Goal: Task Accomplishment & Management: Manage account settings

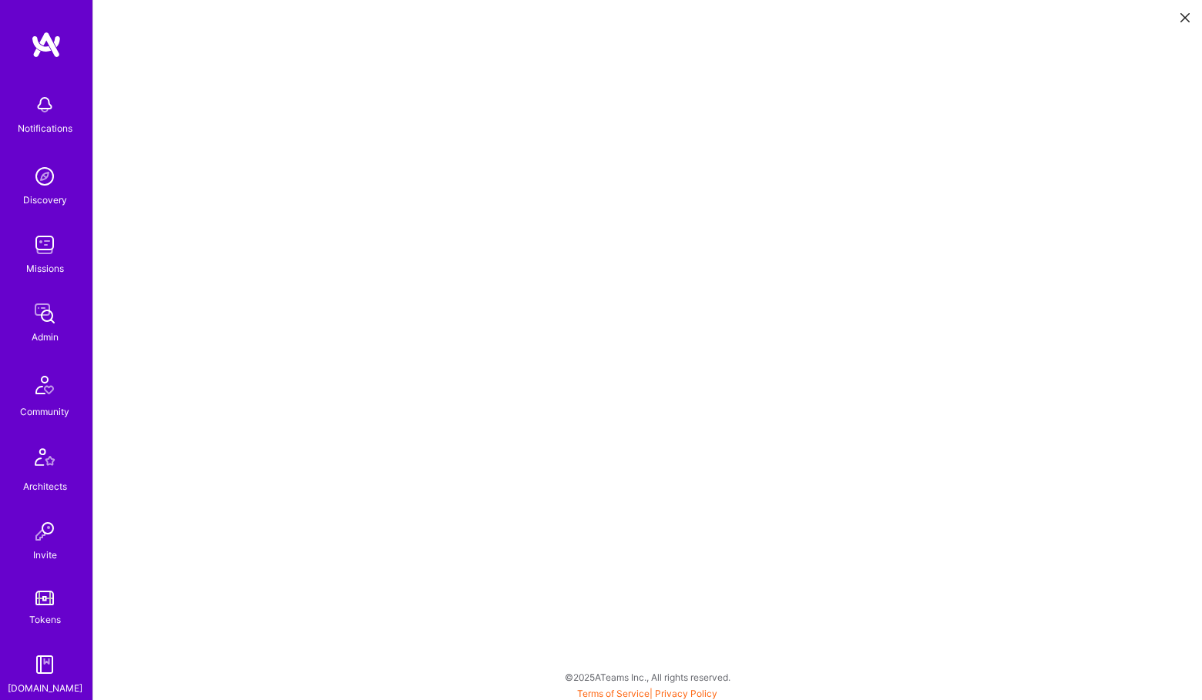
click at [60, 329] on link "Admin" at bounding box center [45, 321] width 96 height 47
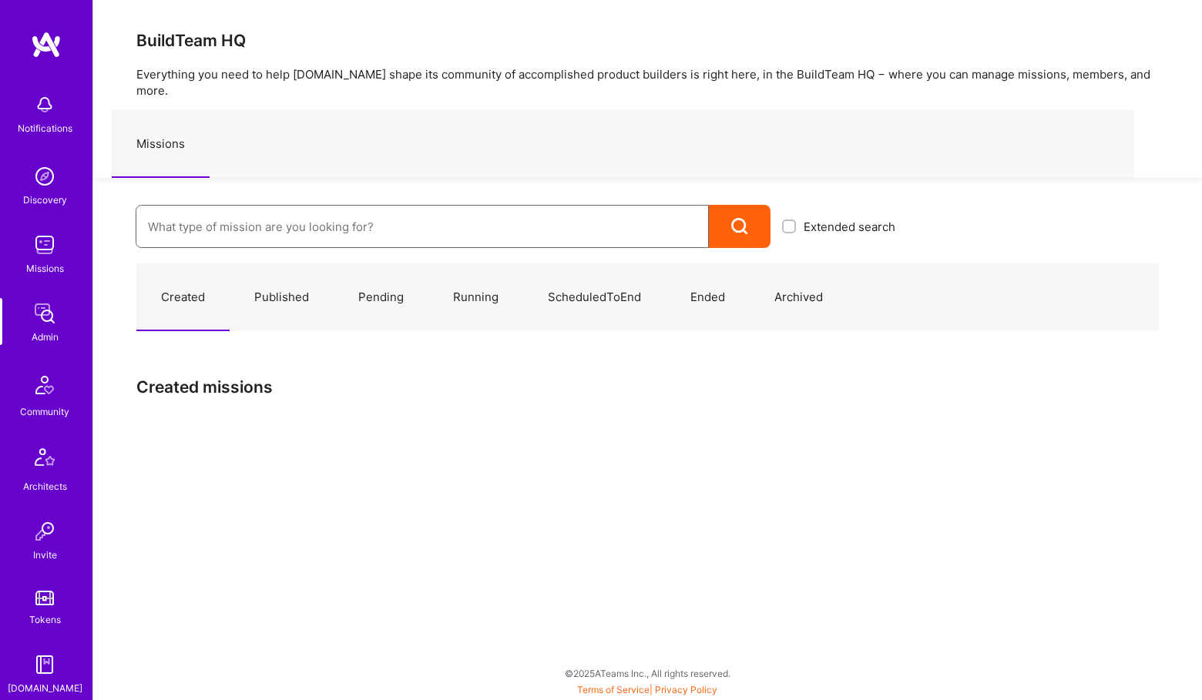
click at [330, 223] on input at bounding box center [422, 226] width 549 height 39
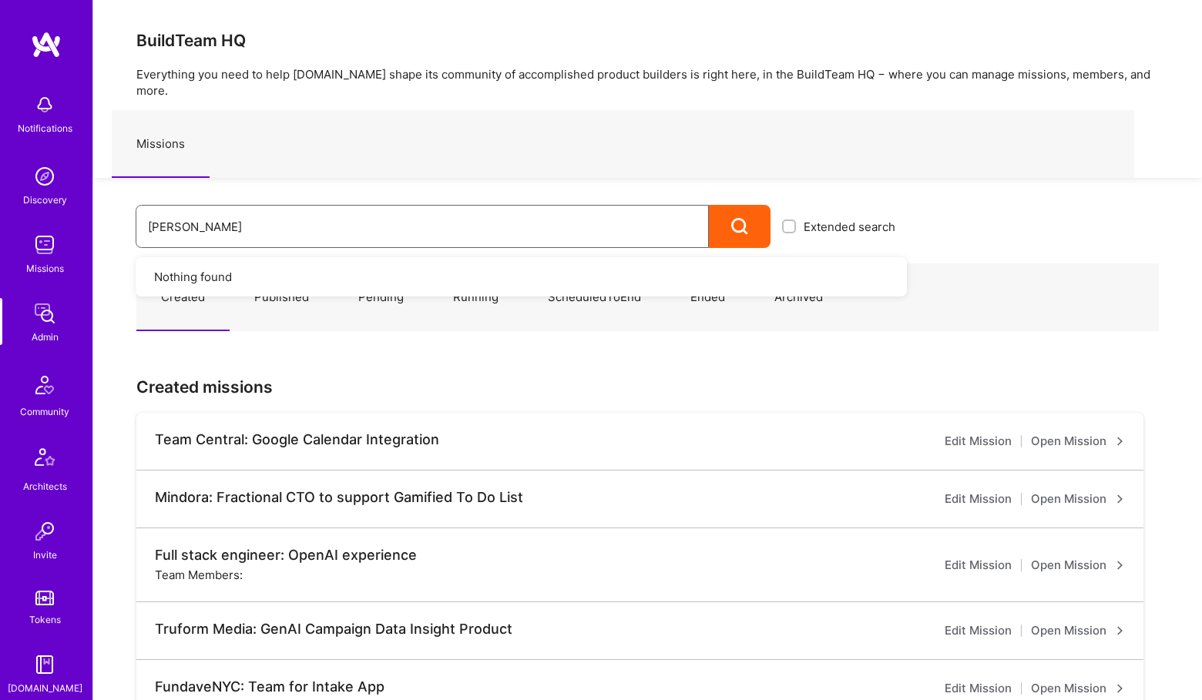
scroll to position [283, 0]
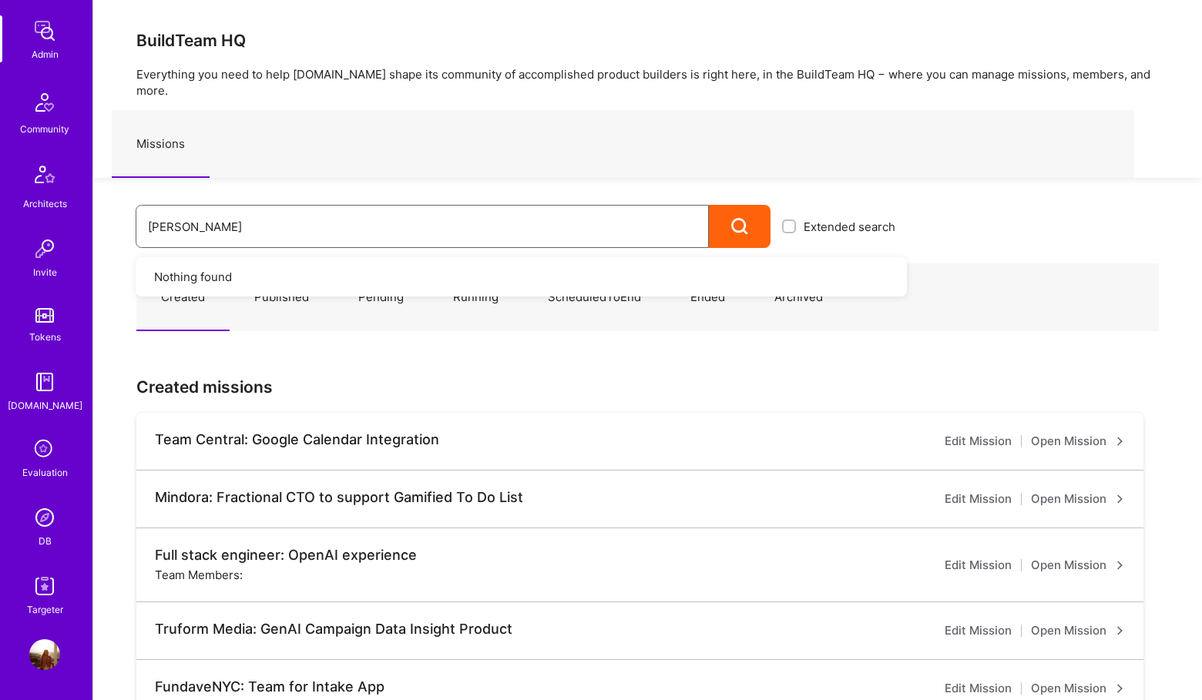
type input "[PERSON_NAME]"
click at [44, 529] on img at bounding box center [44, 517] width 31 height 31
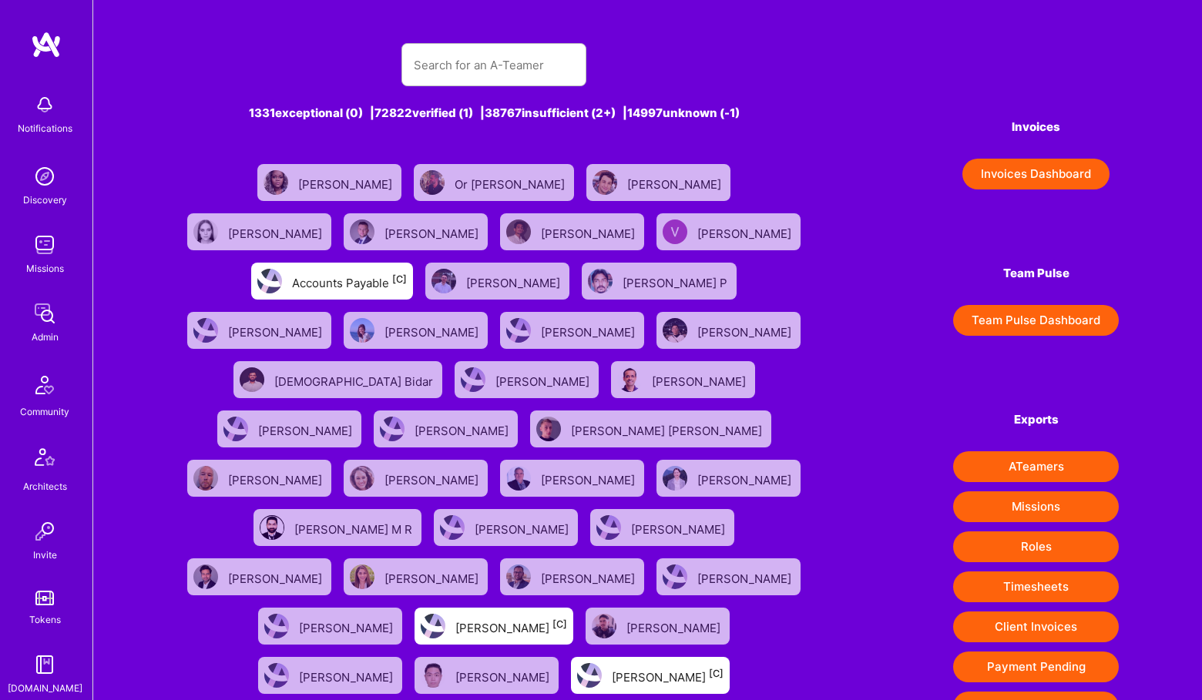
click at [455, 89] on div "1331 exceptional (0) | 72822 verified (1) | 38767 insufficient (2+) | 14997 unk…" at bounding box center [494, 461] width 636 height 873
click at [468, 55] on input "text" at bounding box center [494, 64] width 160 height 39
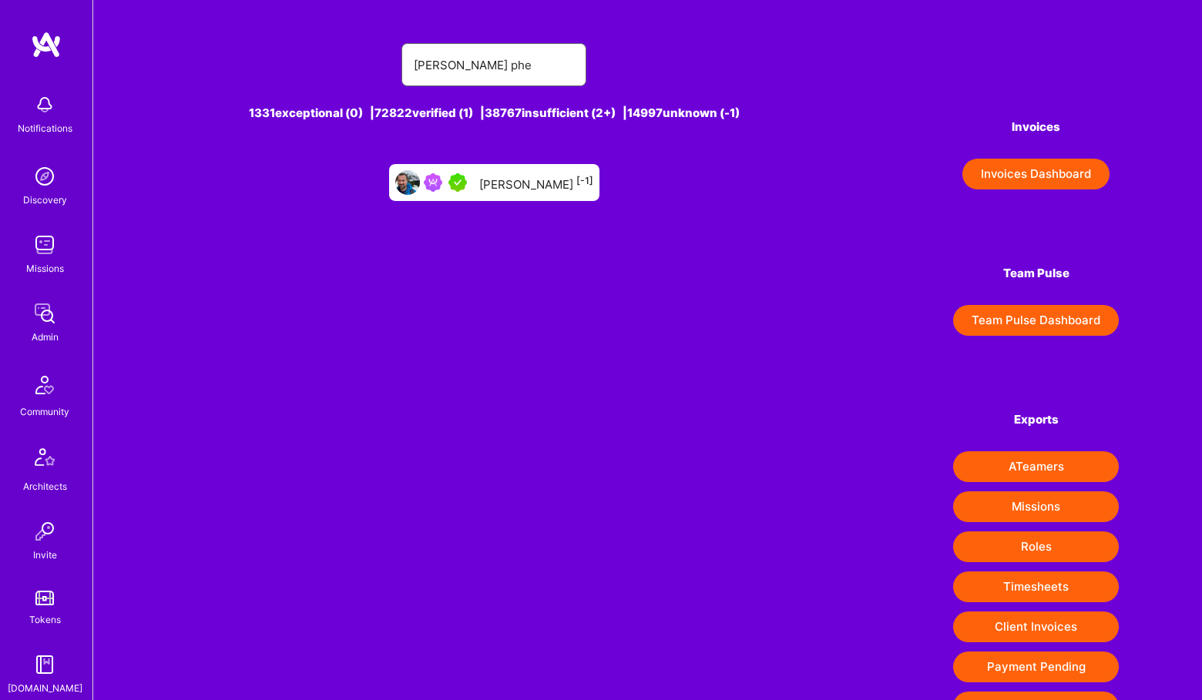
type input "[PERSON_NAME] phe"
click at [442, 180] on img at bounding box center [433, 182] width 18 height 18
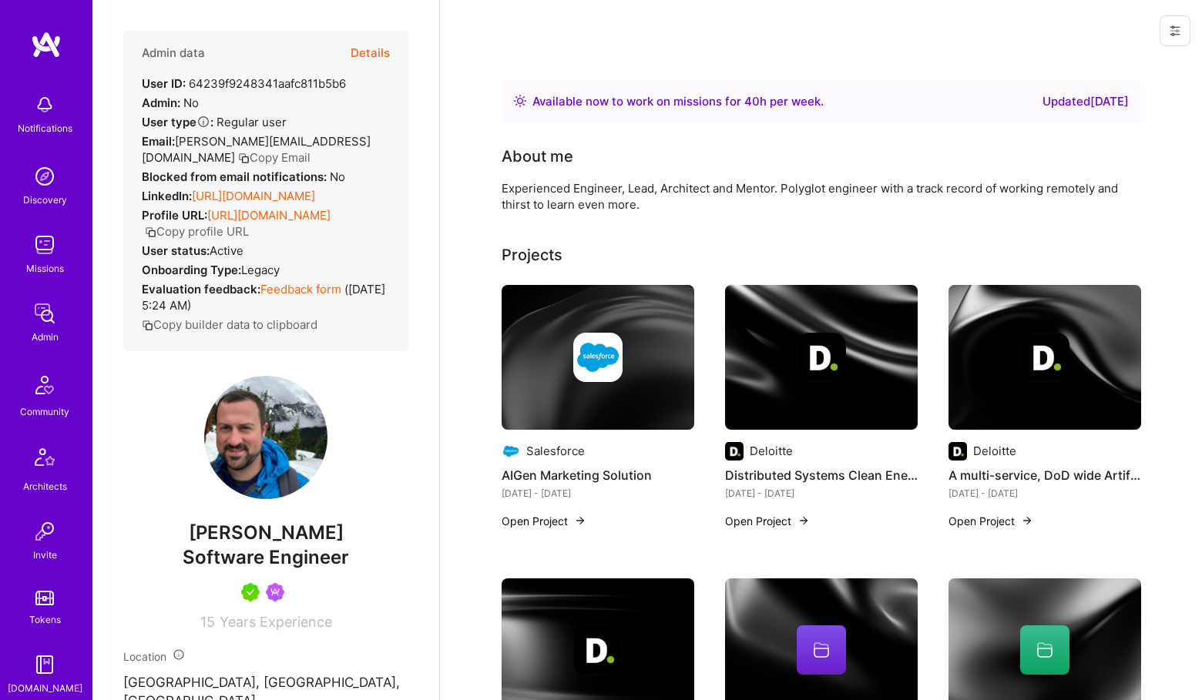
click at [381, 45] on button "Details" at bounding box center [370, 53] width 39 height 45
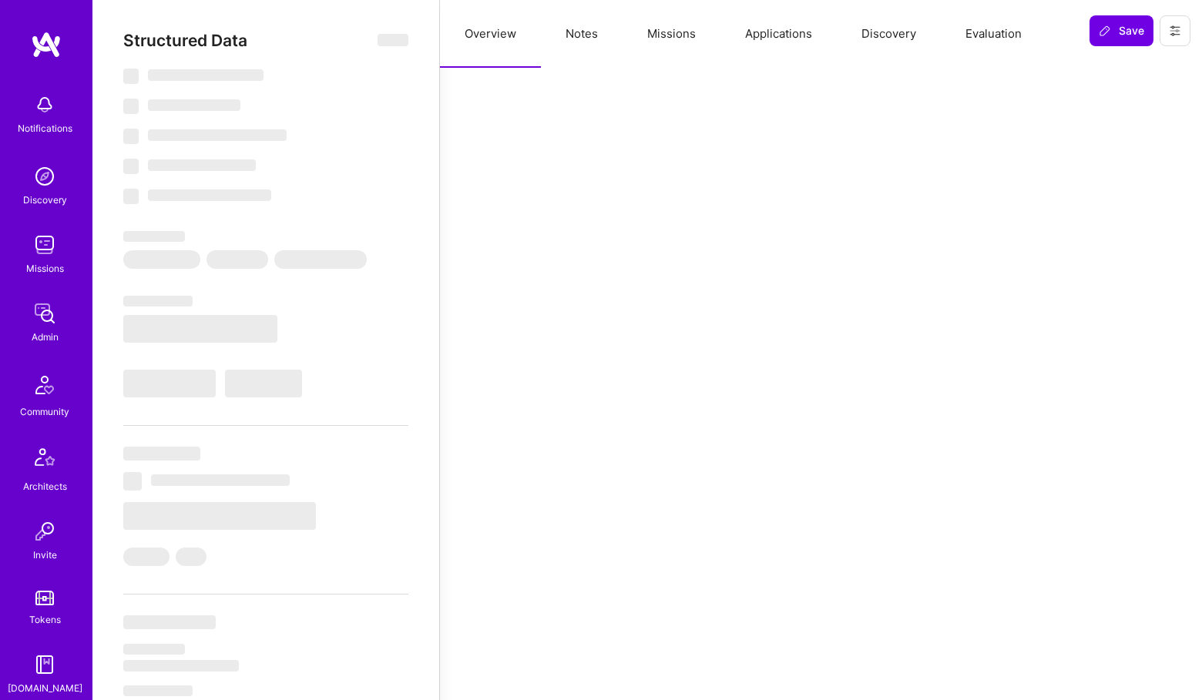
select select "Right Now"
select select "5"
select select "4"
select select "7"
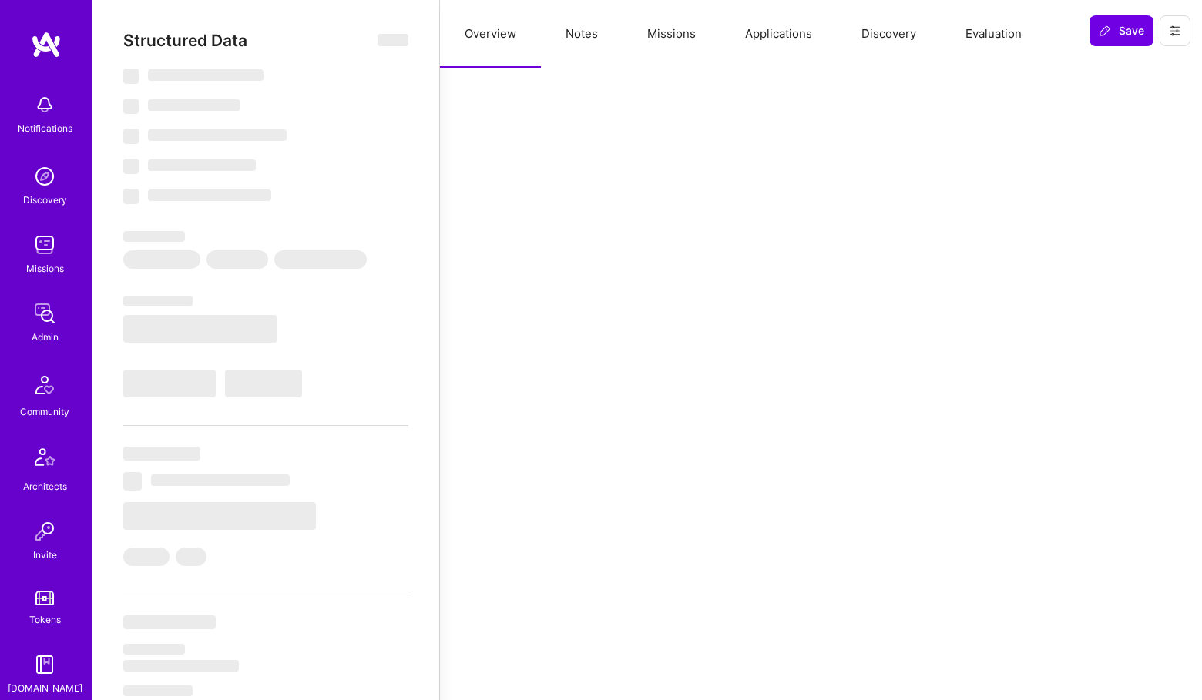
select select "US"
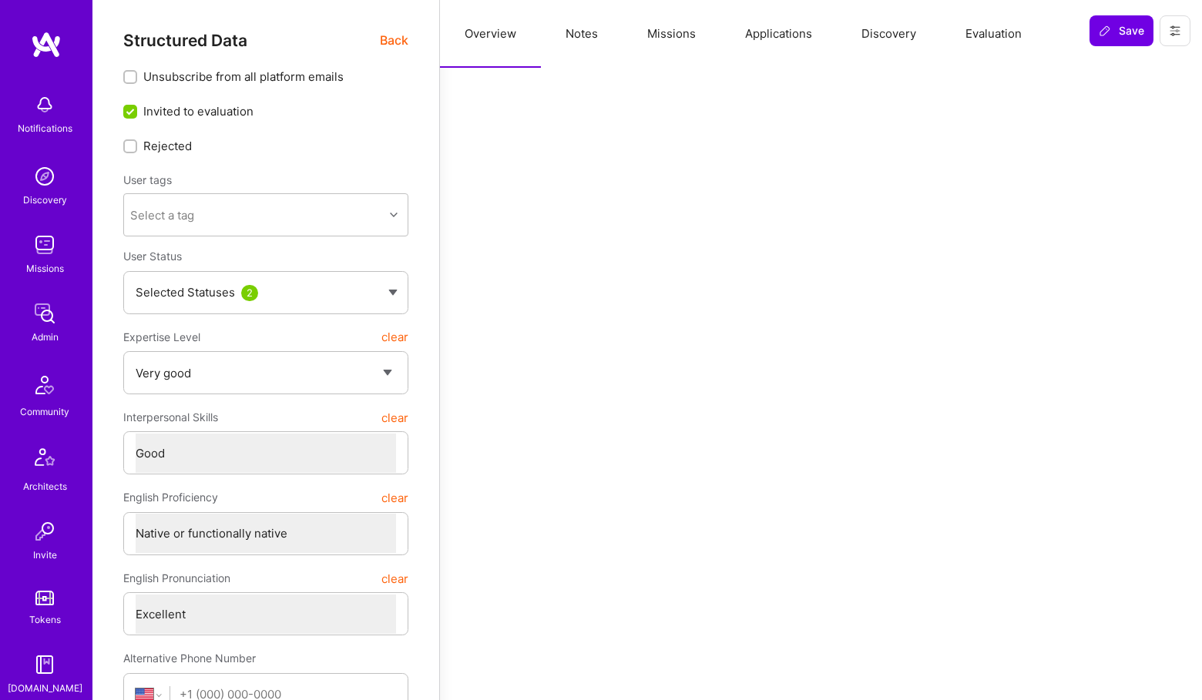
click at [671, 29] on button "Missions" at bounding box center [672, 34] width 98 height 68
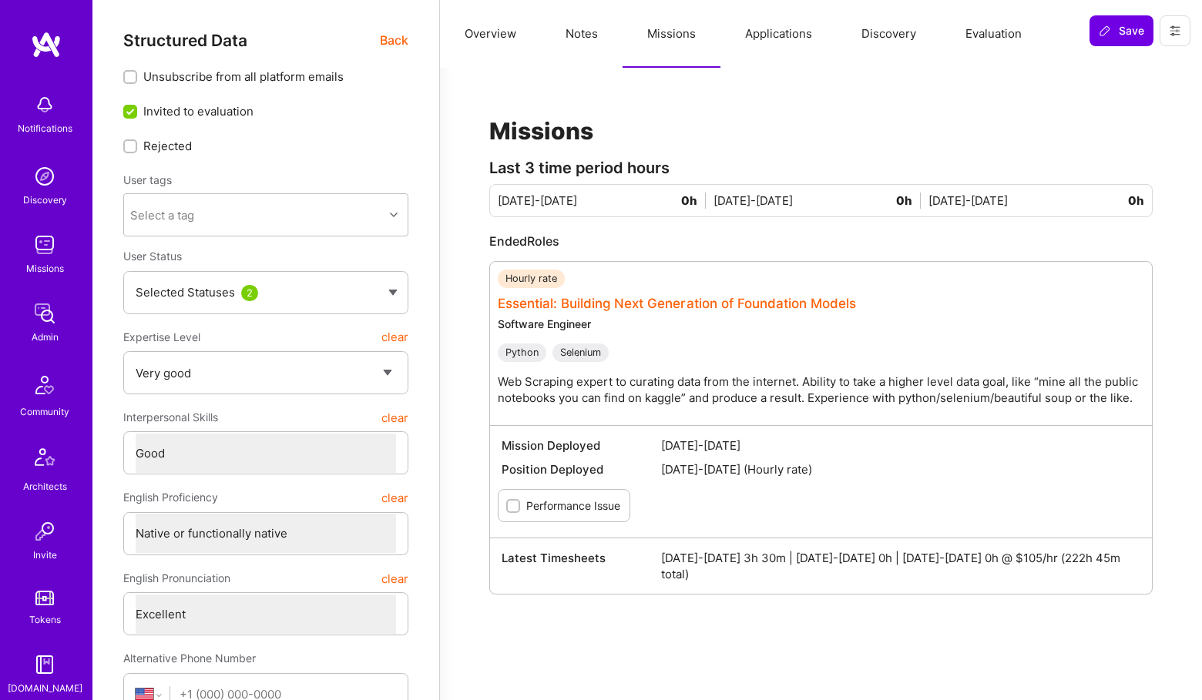
click at [705, 303] on link "Essential: Building Next Generation of Foundation Models" at bounding box center [677, 303] width 358 height 15
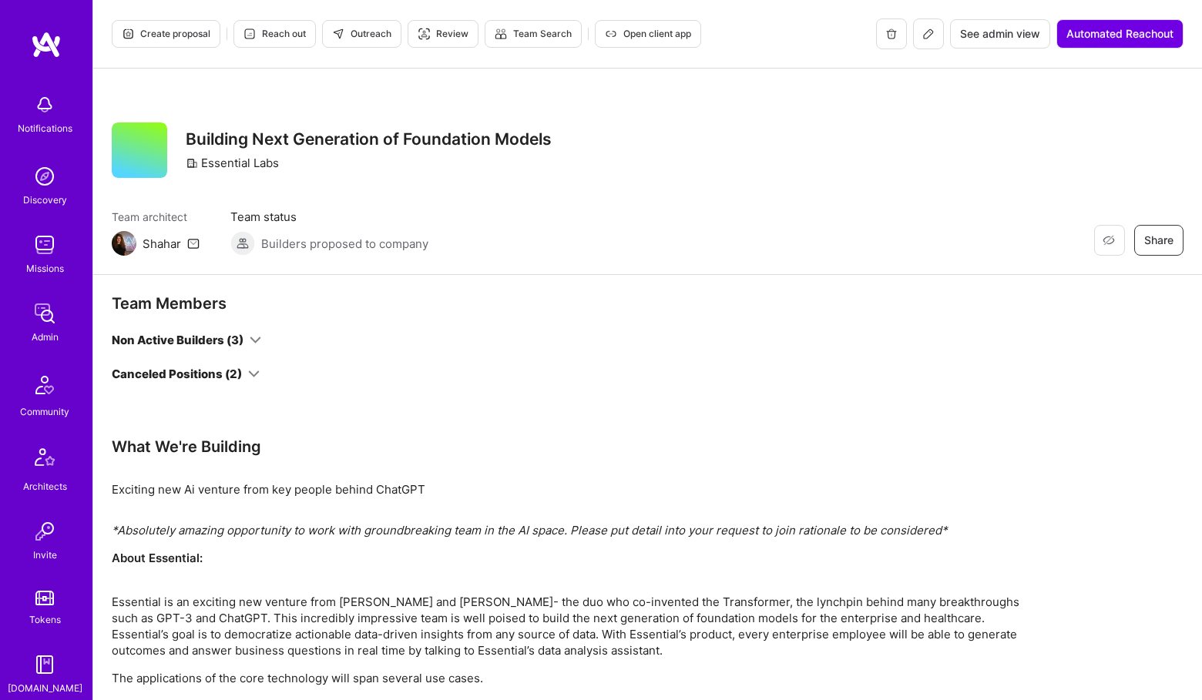
click at [260, 341] on icon at bounding box center [256, 340] width 12 height 12
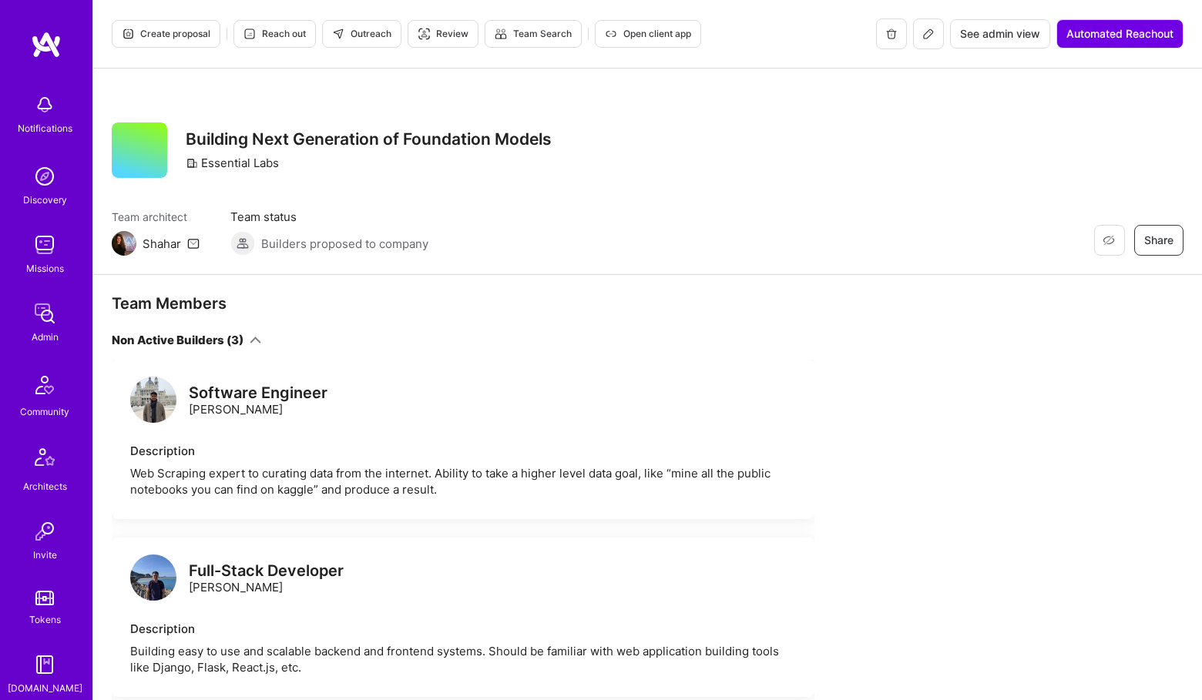
click at [411, 341] on div "Non Active Builders (3)" at bounding box center [463, 340] width 703 height 16
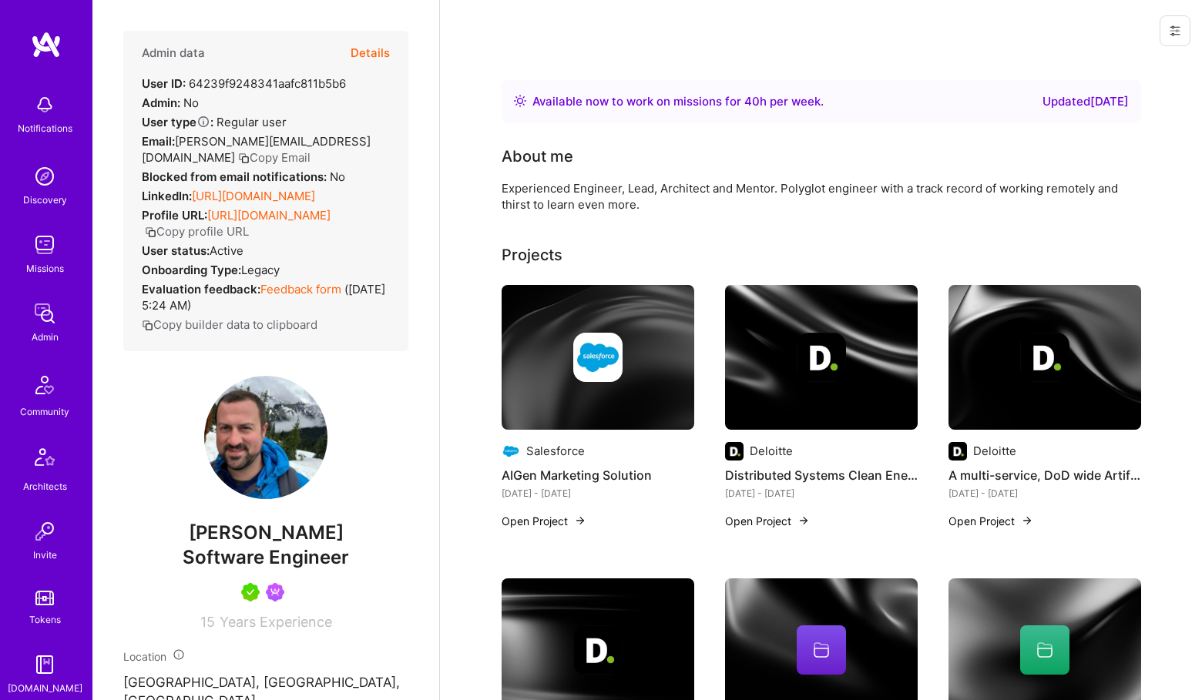
click at [351, 50] on button "Details" at bounding box center [370, 53] width 39 height 45
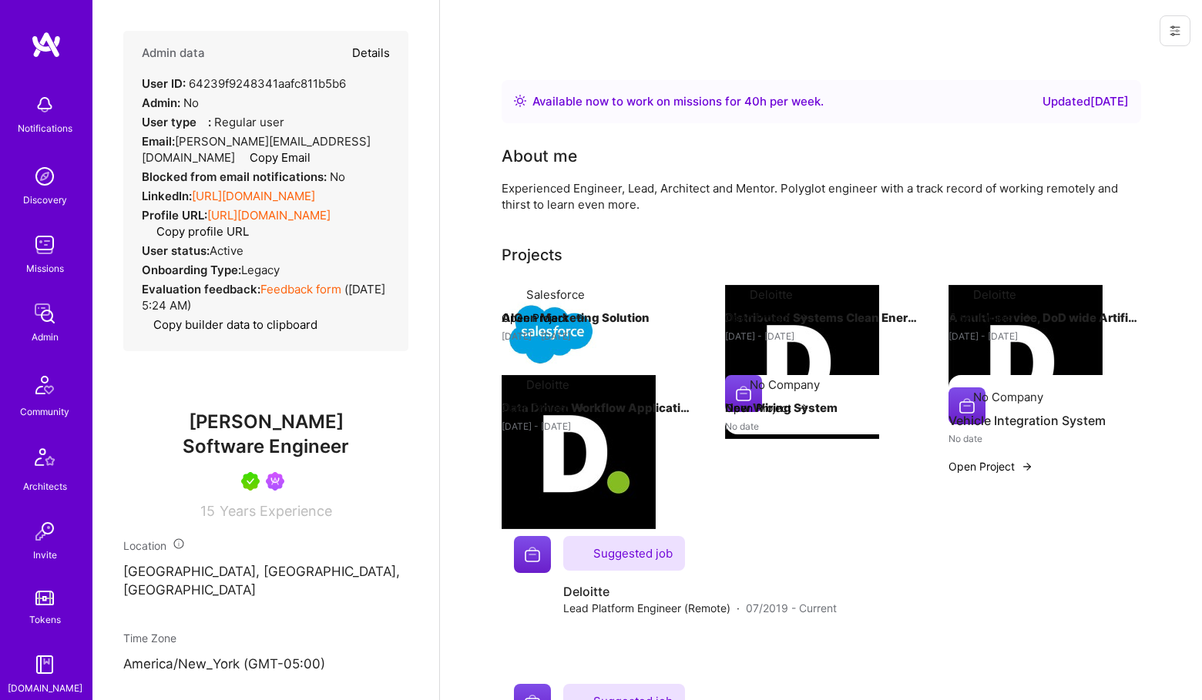
type textarea "x"
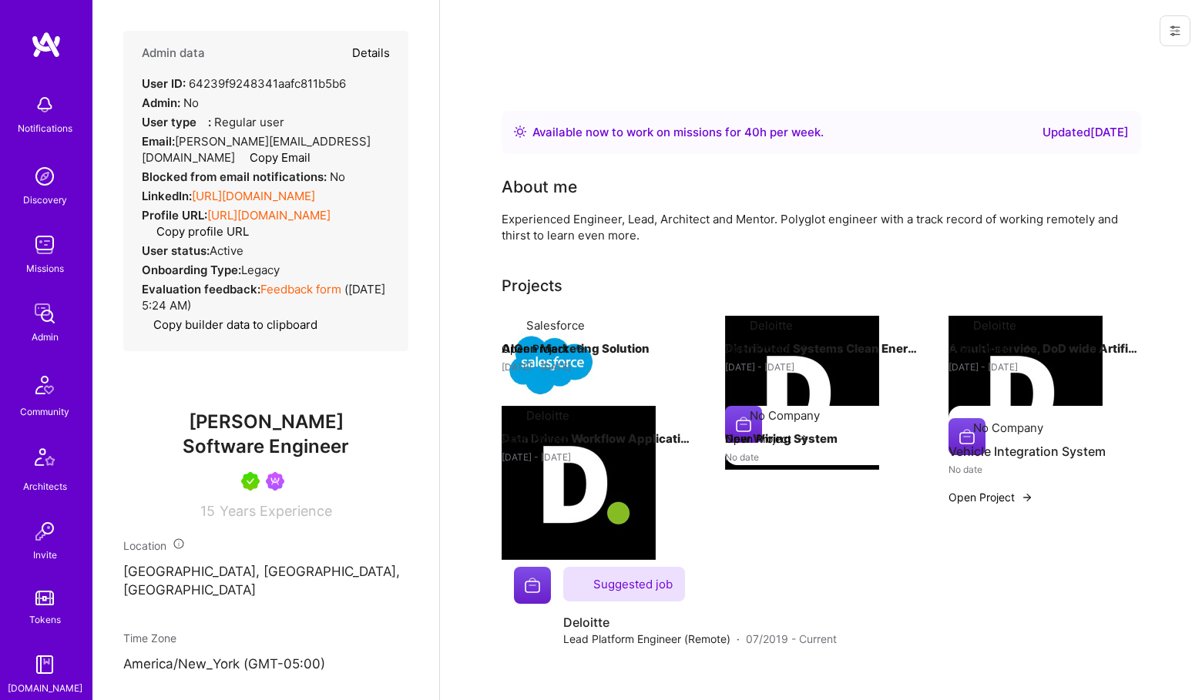
select select "5"
select select "4"
select select "7"
select select "US"
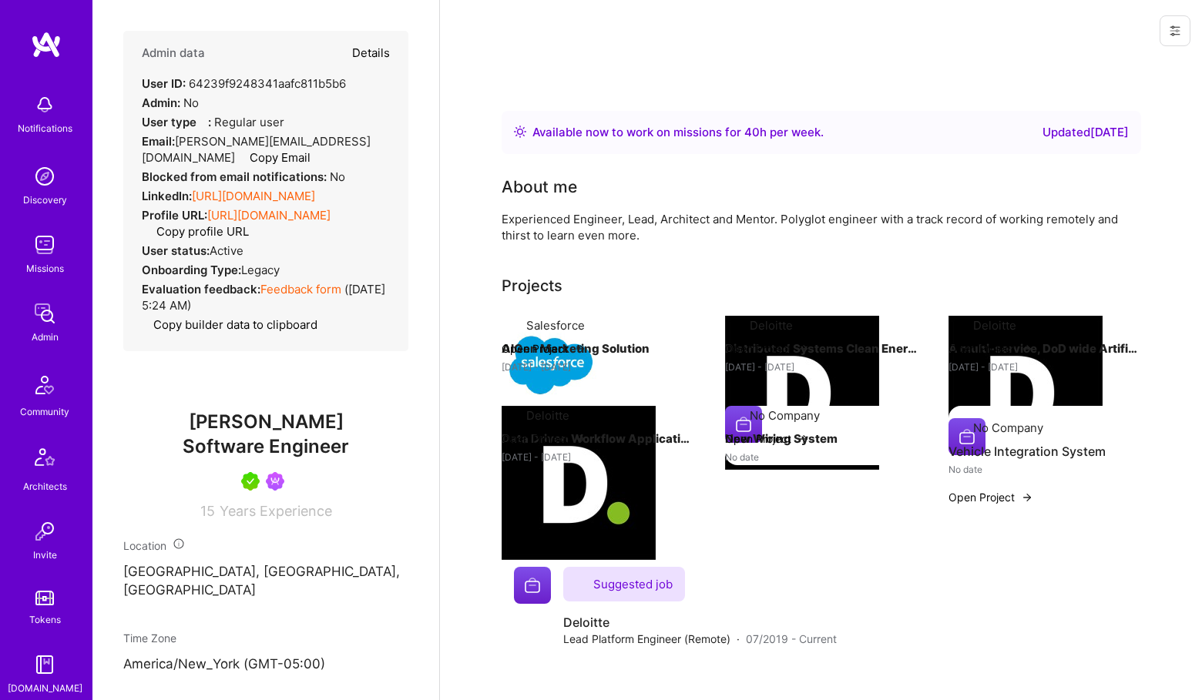
select select "Right Now"
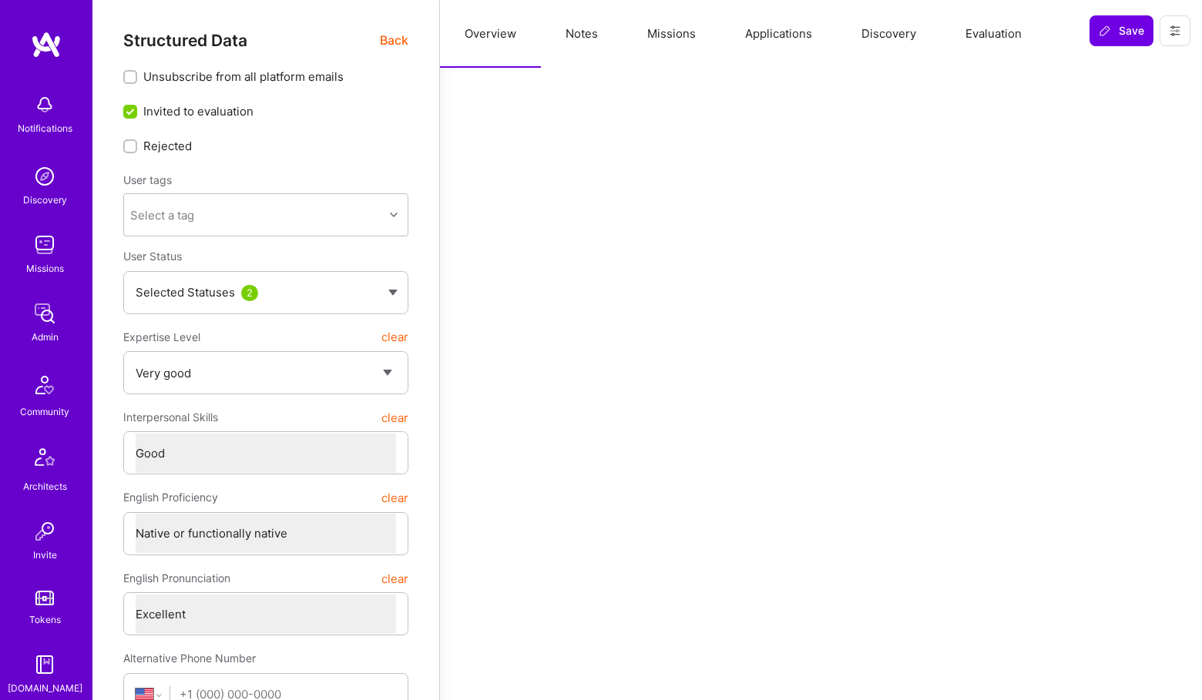
click at [54, 302] on img at bounding box center [44, 313] width 31 height 31
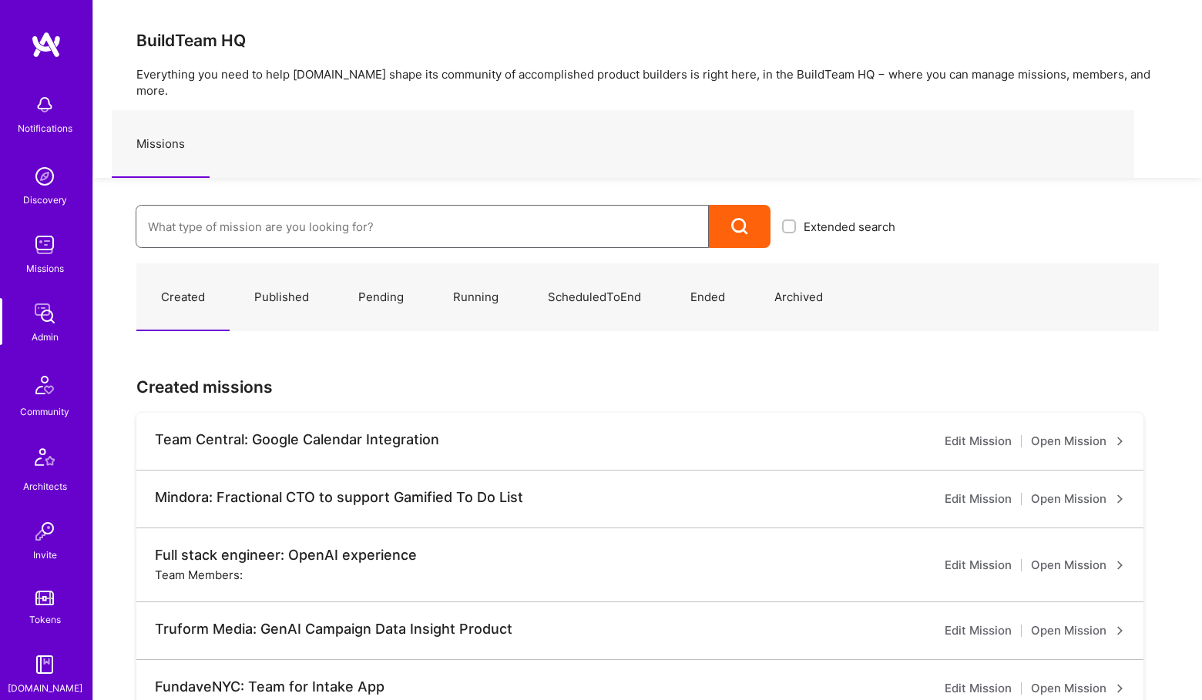
click at [247, 210] on input at bounding box center [422, 226] width 549 height 39
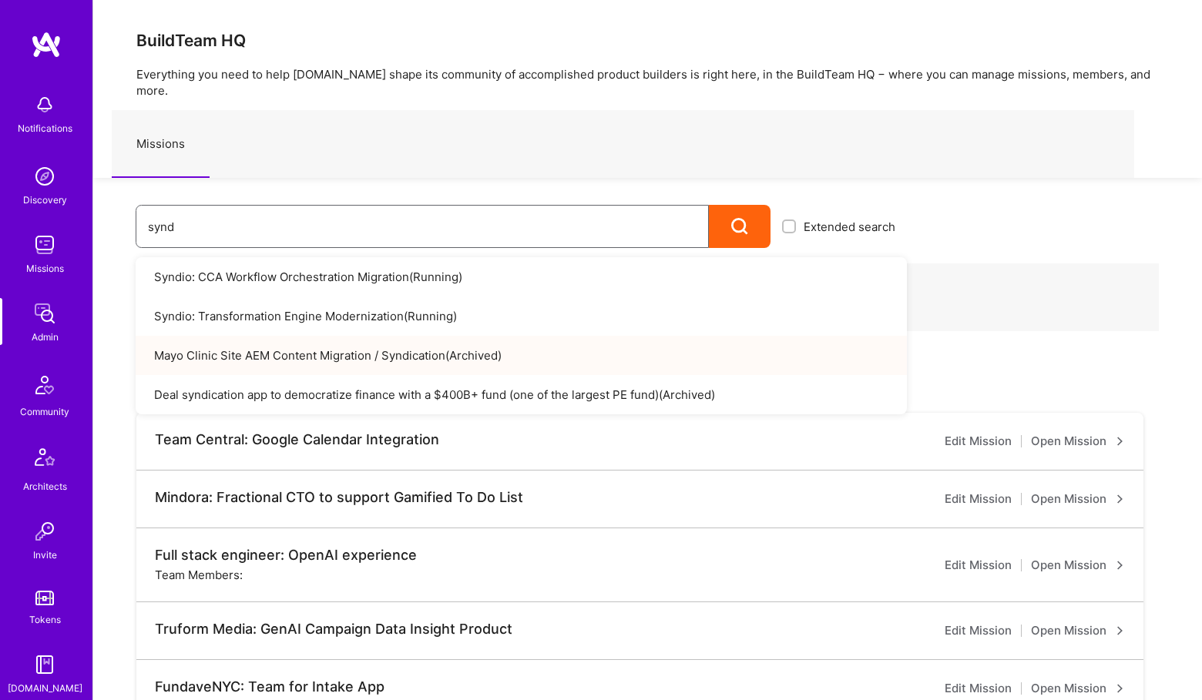
type input "synd"
click at [291, 297] on link "Syndio: Transformation Engine Modernization ( Running )" at bounding box center [521, 316] width 771 height 39
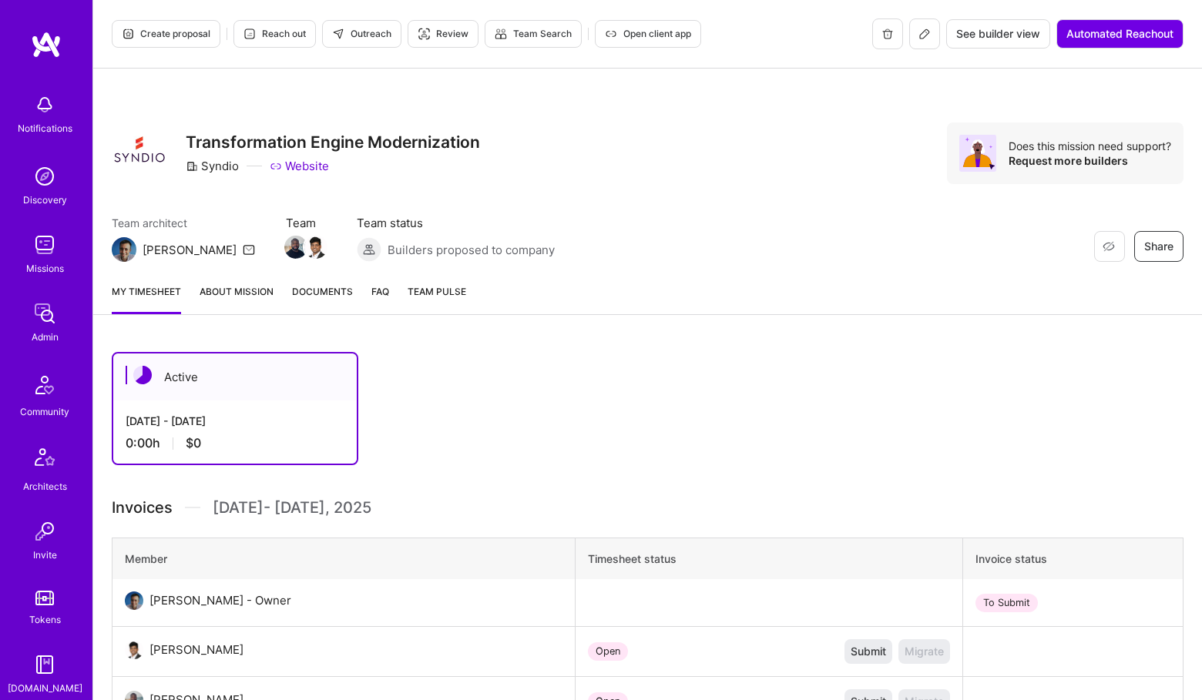
click at [915, 42] on button at bounding box center [924, 33] width 31 height 31
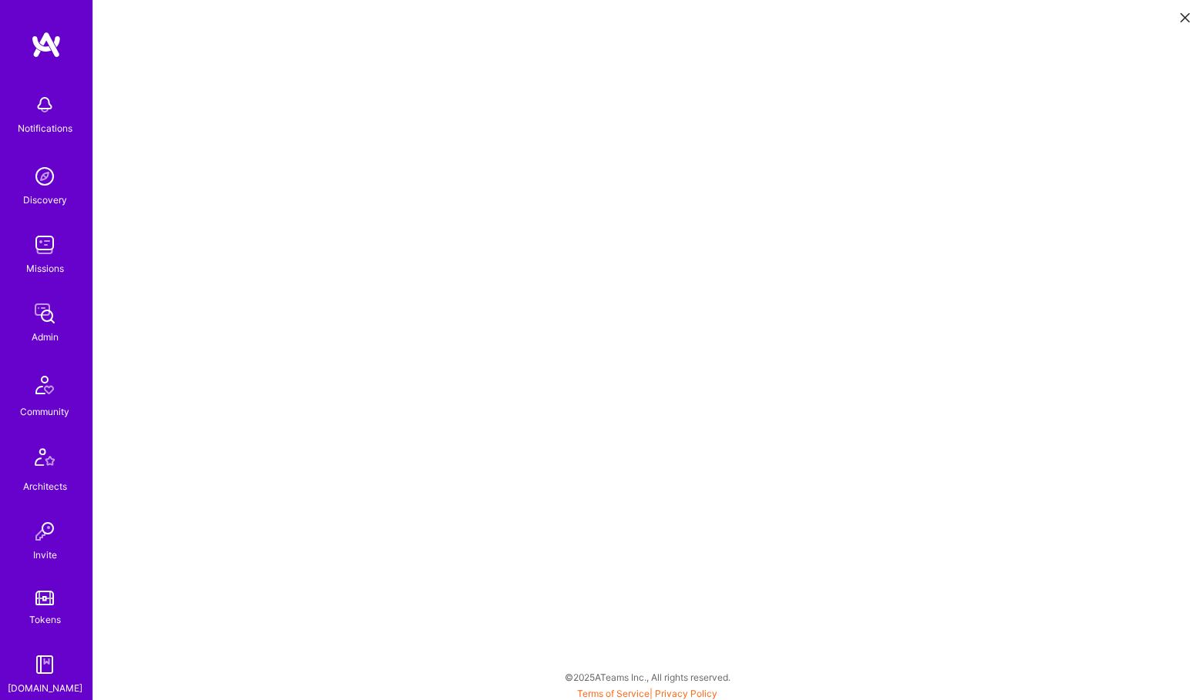
click at [35, 333] on div "Admin" at bounding box center [45, 337] width 27 height 16
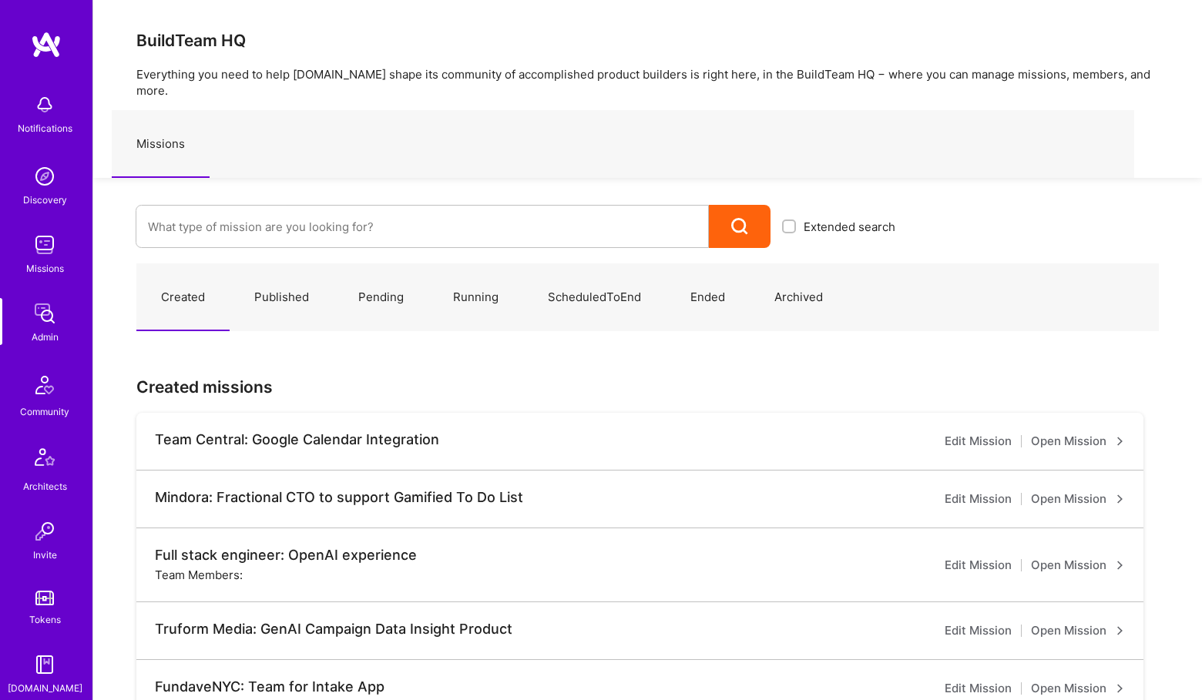
click at [210, 264] on link "Created" at bounding box center [182, 297] width 93 height 67
click at [260, 219] on input at bounding box center [422, 226] width 549 height 39
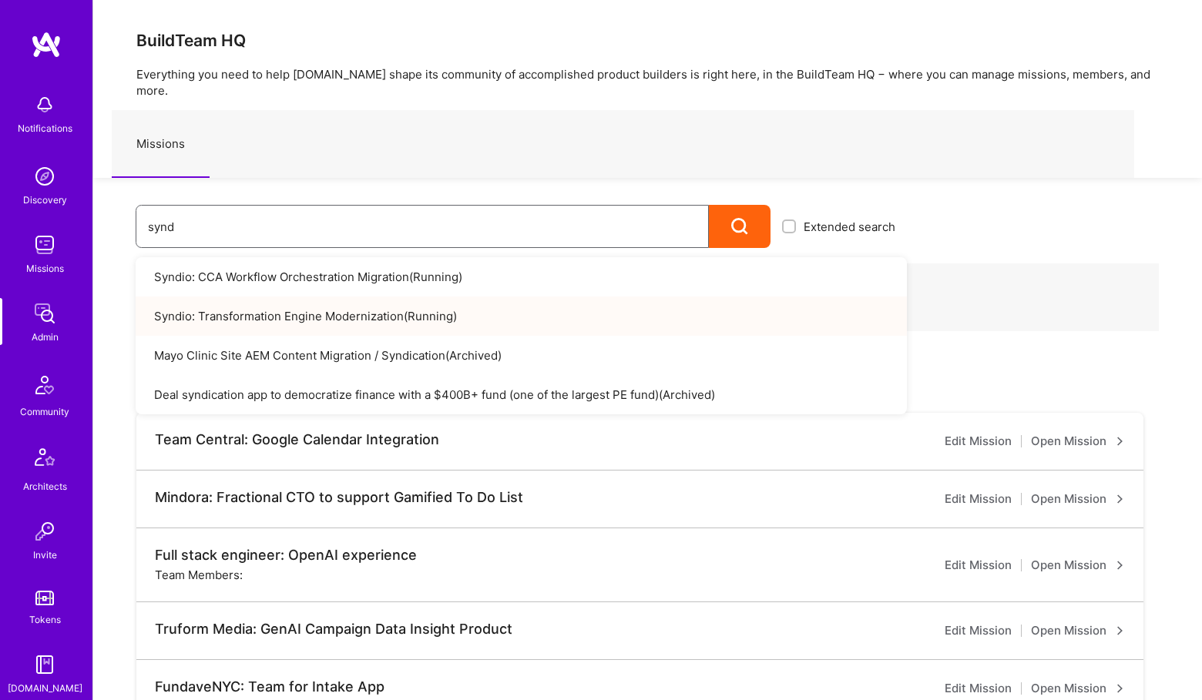
type input "synd"
click at [278, 297] on link "Syndio: Transformation Engine Modernization ( Running )" at bounding box center [521, 316] width 771 height 39
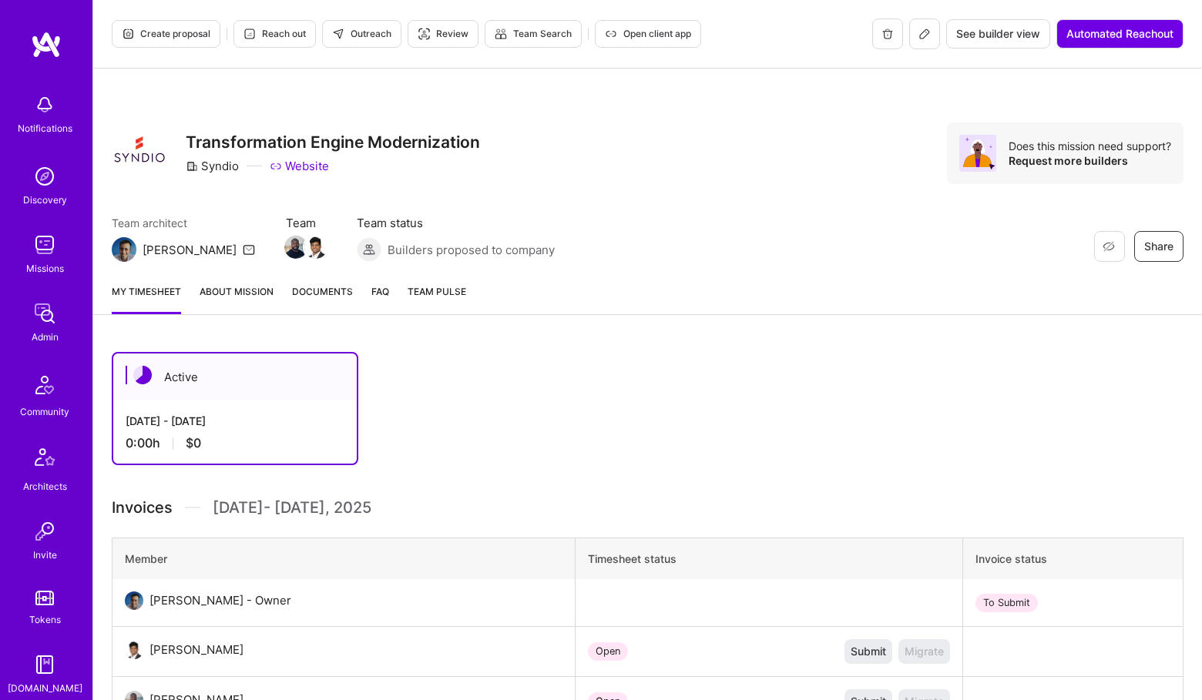
click at [923, 32] on icon at bounding box center [924, 34] width 12 height 12
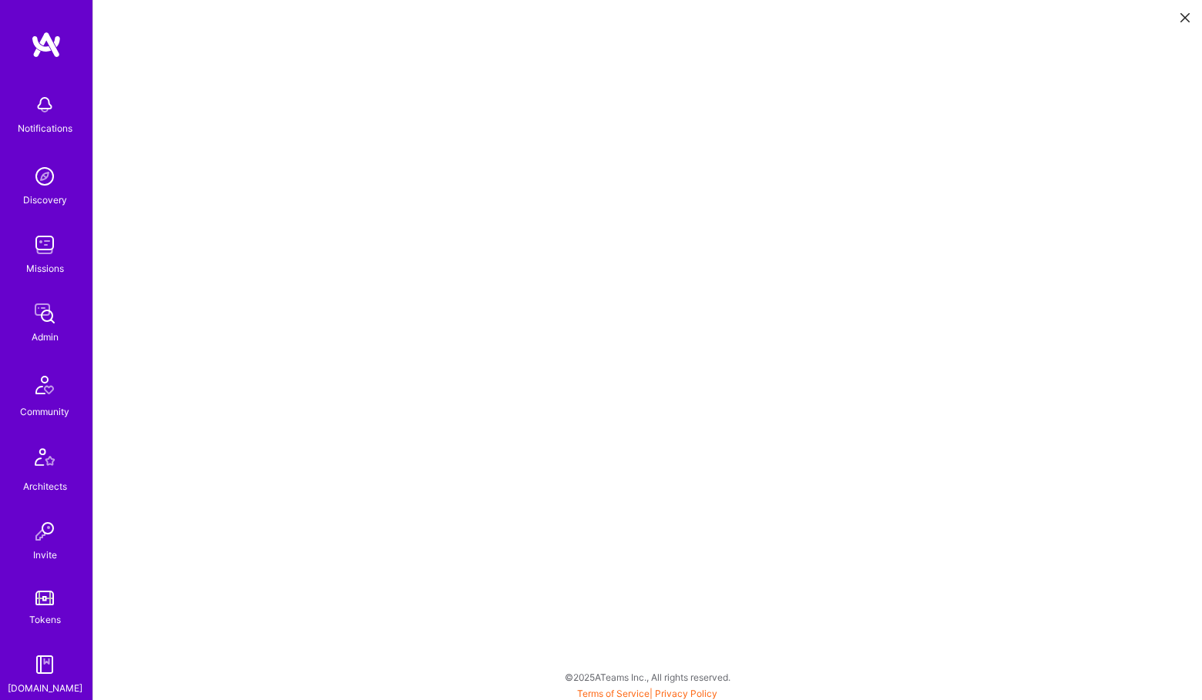
click at [45, 117] on img at bounding box center [44, 104] width 31 height 31
click at [42, 341] on div "Admin" at bounding box center [45, 337] width 27 height 16
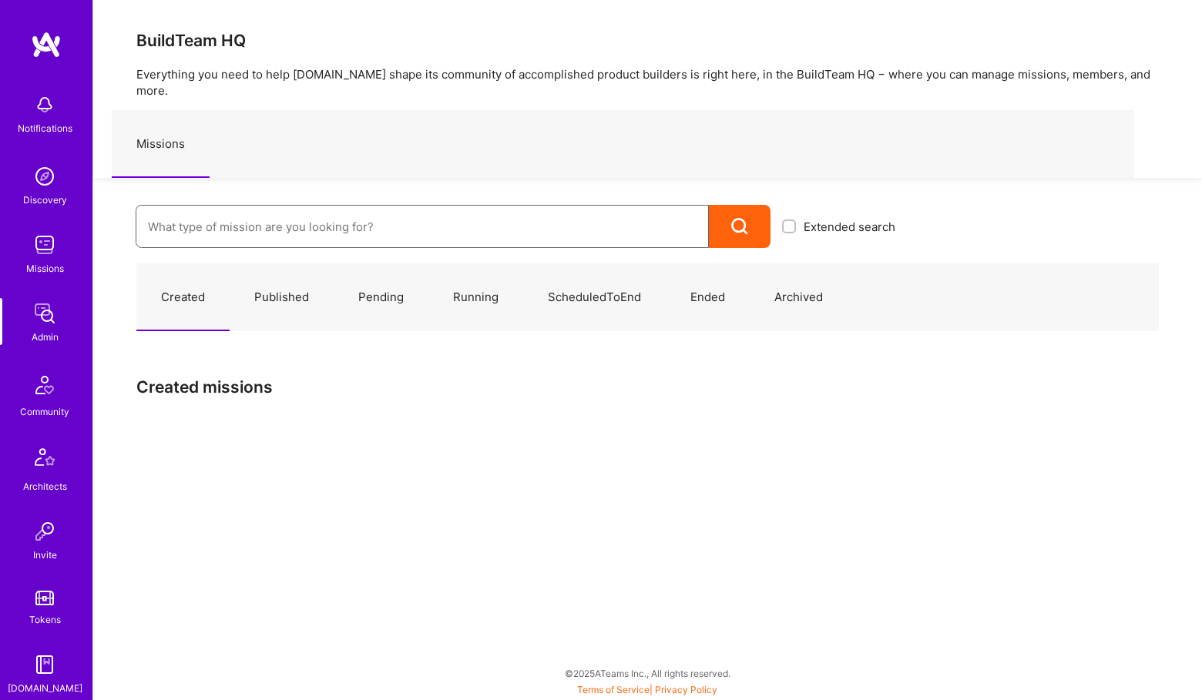
click at [297, 215] on input at bounding box center [422, 226] width 549 height 39
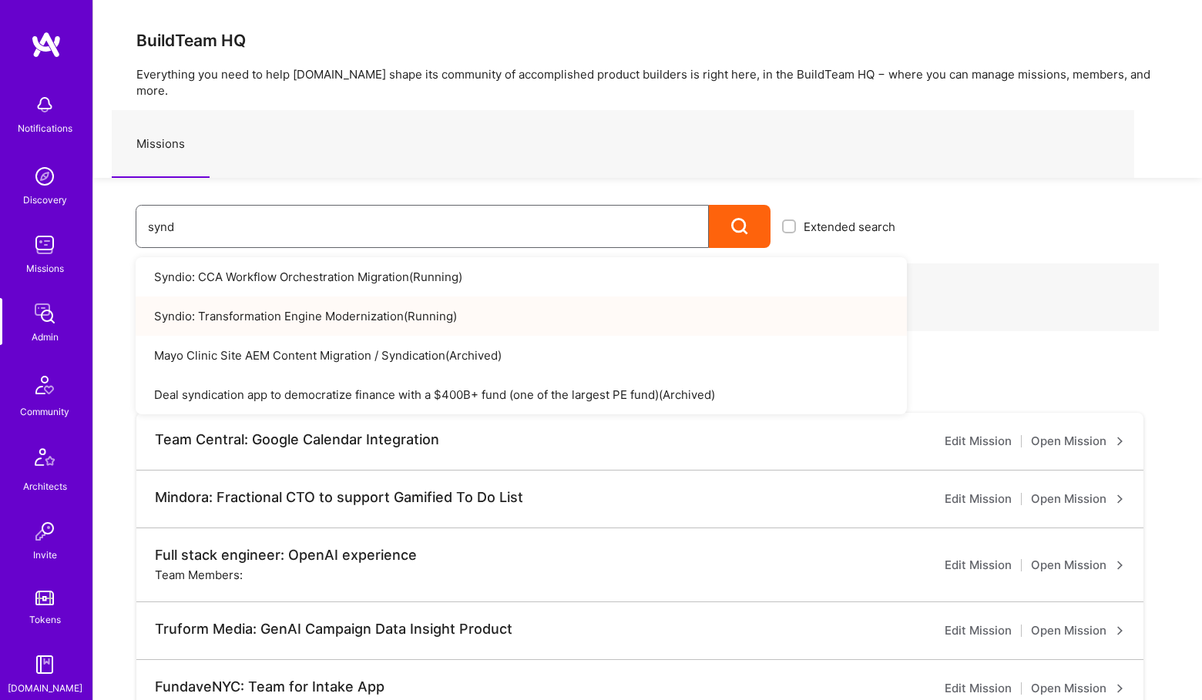
type input "synd"
click at [227, 300] on link "Syndio: Transformation Engine Modernization ( Running )" at bounding box center [521, 316] width 771 height 39
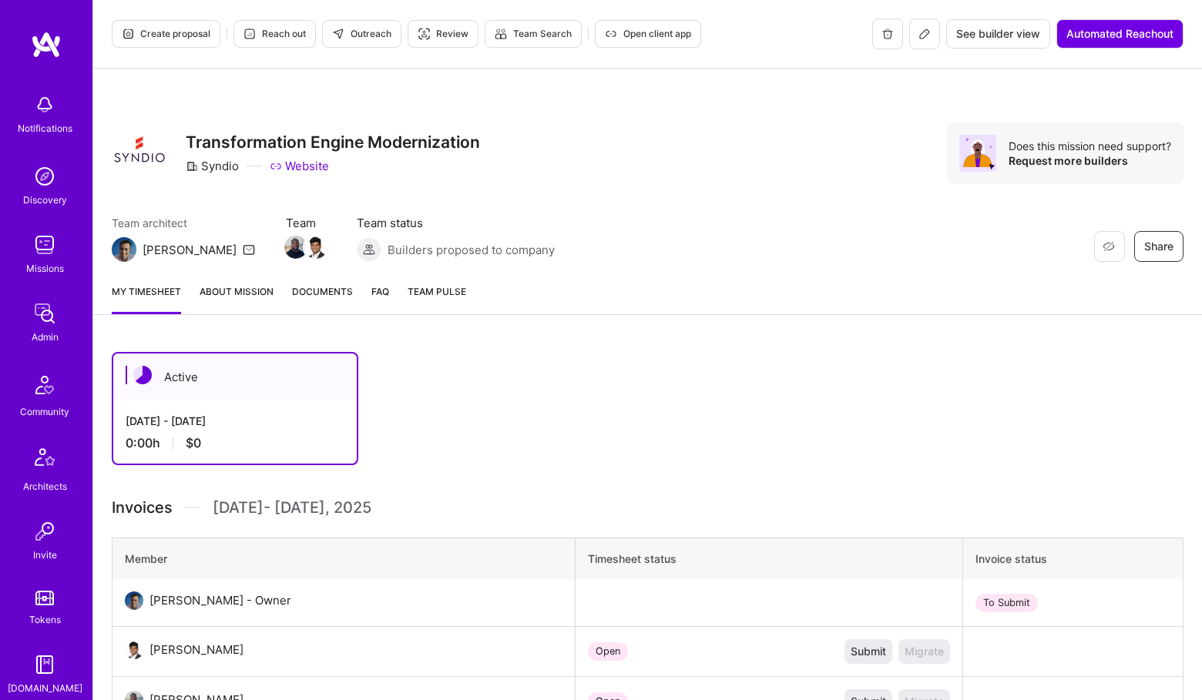
click at [917, 40] on button at bounding box center [924, 33] width 31 height 31
